Goal: Book appointment/travel/reservation

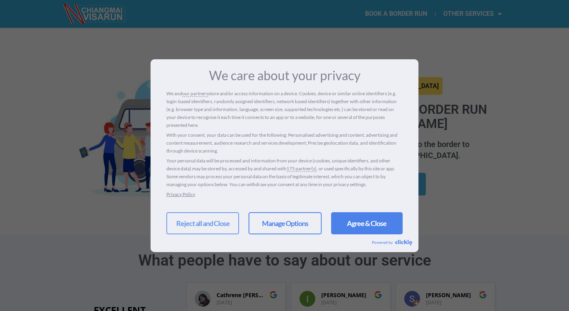
click at [220, 222] on link "Reject all and Close" at bounding box center [202, 223] width 73 height 22
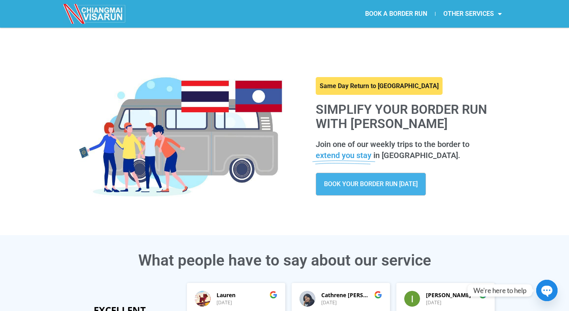
click at [379, 189] on link "BOOK YOUR BORDER RUN [DATE]" at bounding box center [371, 184] width 110 height 23
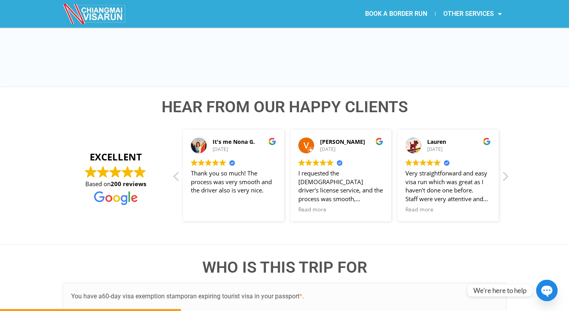
scroll to position [1165, 0]
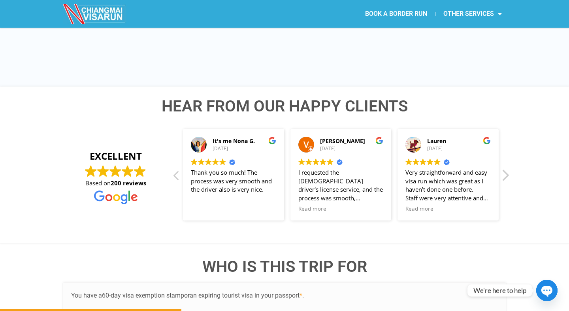
click at [507, 168] on div "Next review" at bounding box center [505, 177] width 9 height 19
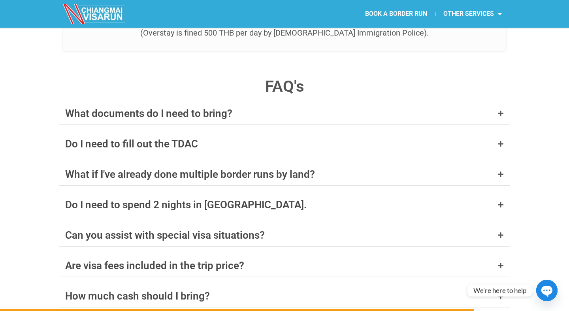
scroll to position [3050, 0]
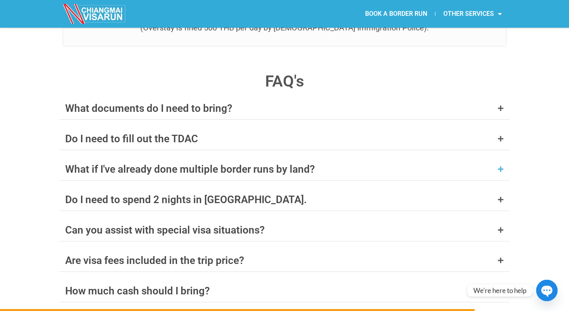
click at [498, 166] on icon at bounding box center [501, 169] width 6 height 6
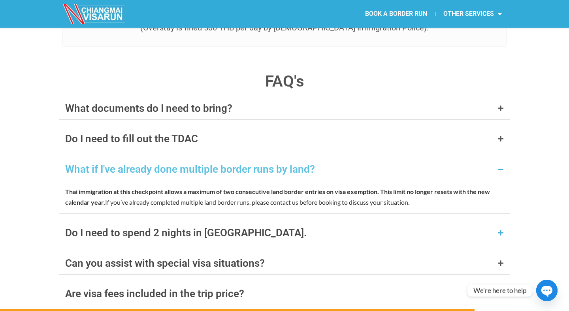
click at [500, 222] on div "Do I need to spend 2 nights in [GEOGRAPHIC_DATA]." at bounding box center [284, 233] width 451 height 22
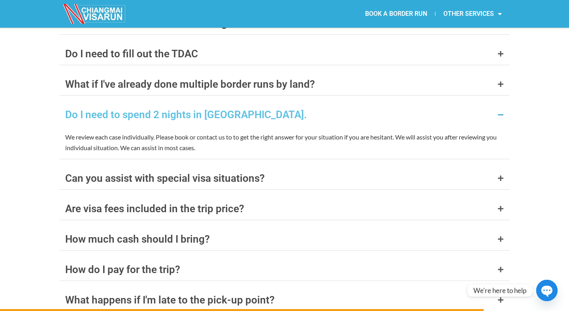
scroll to position [3135, 0]
click at [503, 175] on icon at bounding box center [501, 178] width 6 height 6
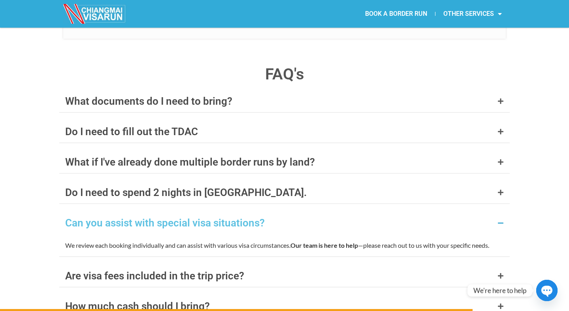
scroll to position [3056, 0]
click at [499, 160] on icon at bounding box center [501, 163] width 6 height 6
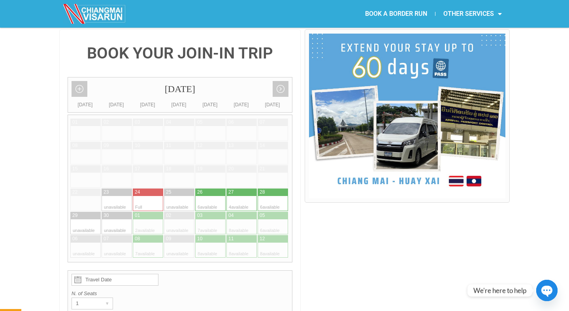
scroll to position [186, 0]
